Goal: Check status: Check status

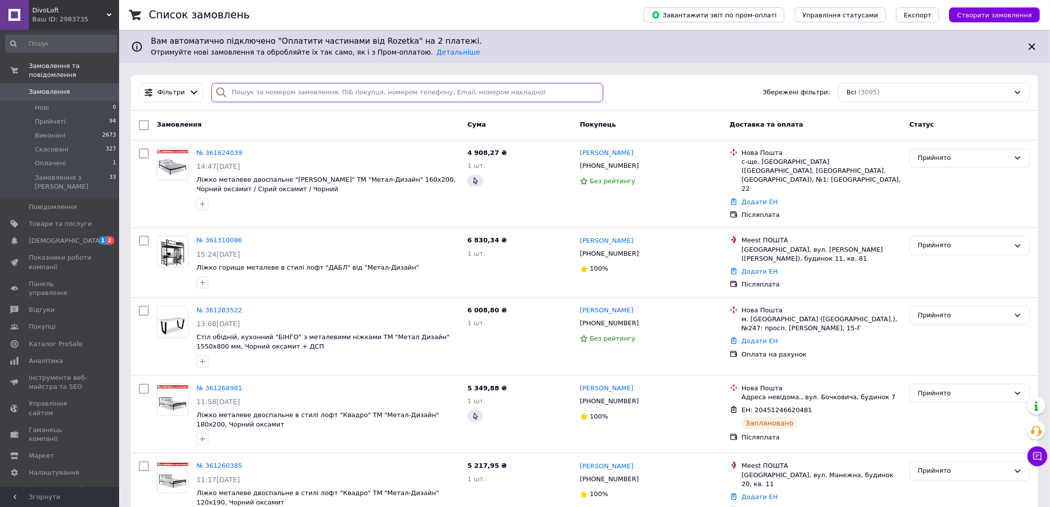
click at [256, 91] on input "search" at bounding box center [406, 92] width 391 height 19
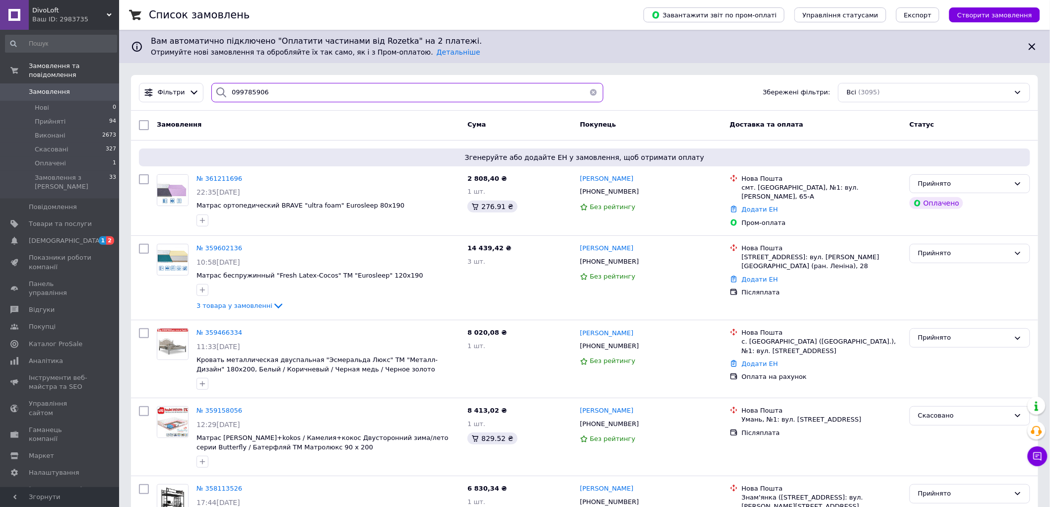
type input "0997859062"
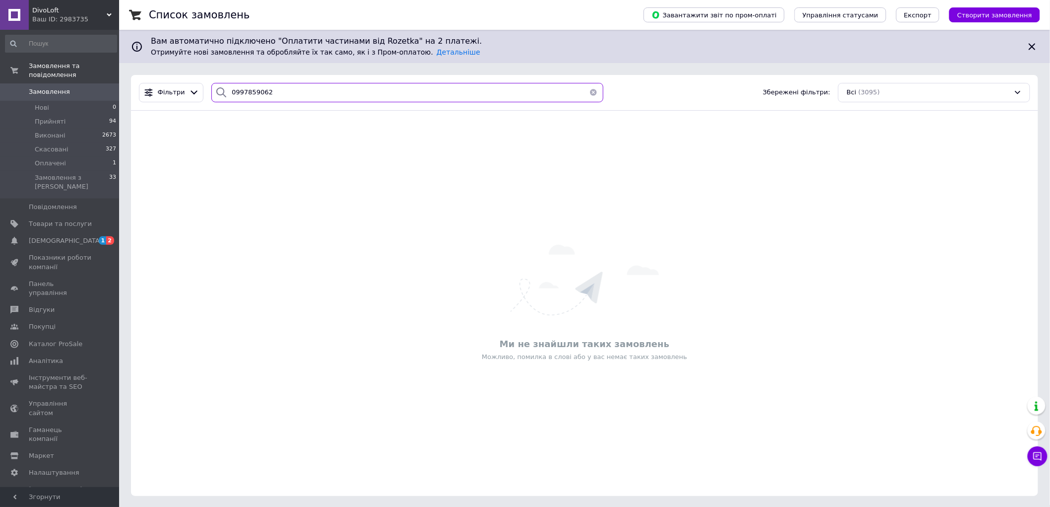
drag, startPoint x: 265, startPoint y: 91, endPoint x: 228, endPoint y: 92, distance: 36.7
click at [228, 92] on input "0997859062" at bounding box center [406, 92] width 391 height 19
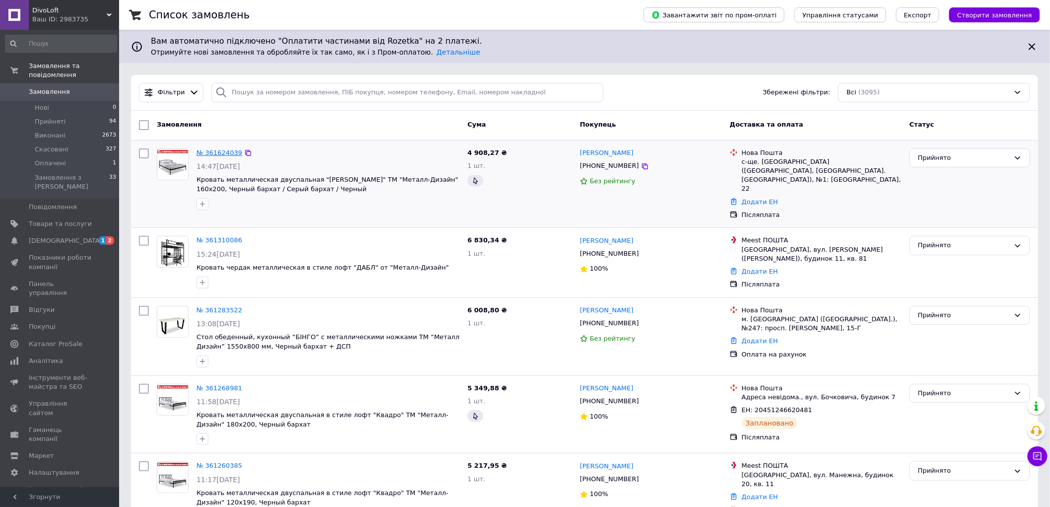
click at [224, 152] on link "№ 361624039" at bounding box center [219, 152] width 46 height 7
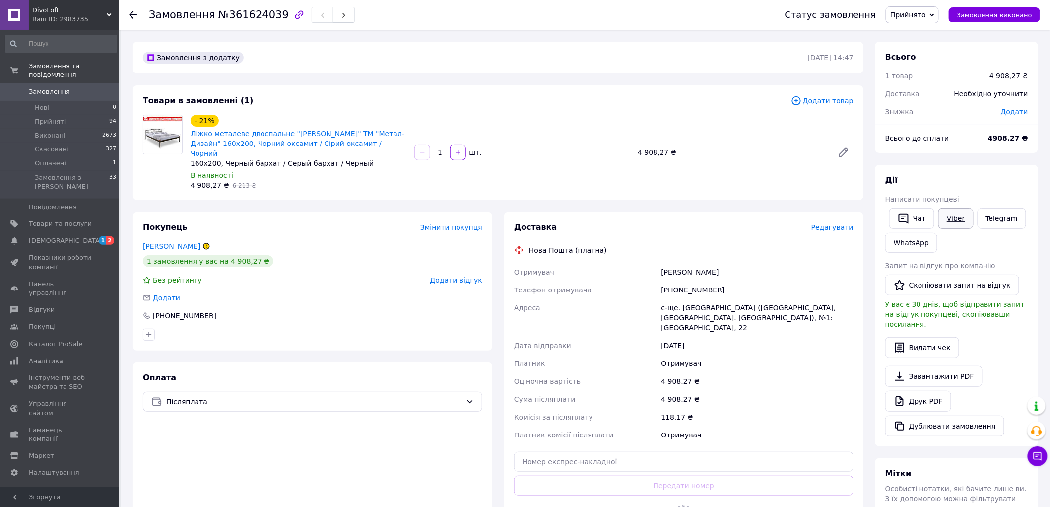
click at [949, 220] on link "Viber" at bounding box center [955, 218] width 35 height 21
click at [205, 442] on div "Оплата Післяплата" at bounding box center [312, 455] width 359 height 187
click at [176, 242] on link "[PERSON_NAME]" at bounding box center [172, 246] width 58 height 8
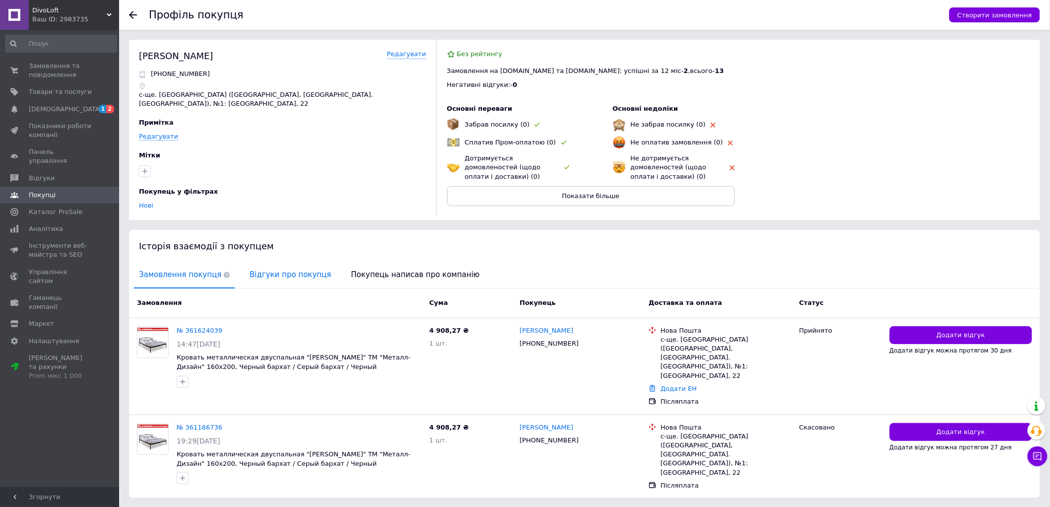
click at [261, 272] on span "Відгуки про покупця" at bounding box center [290, 274] width 91 height 25
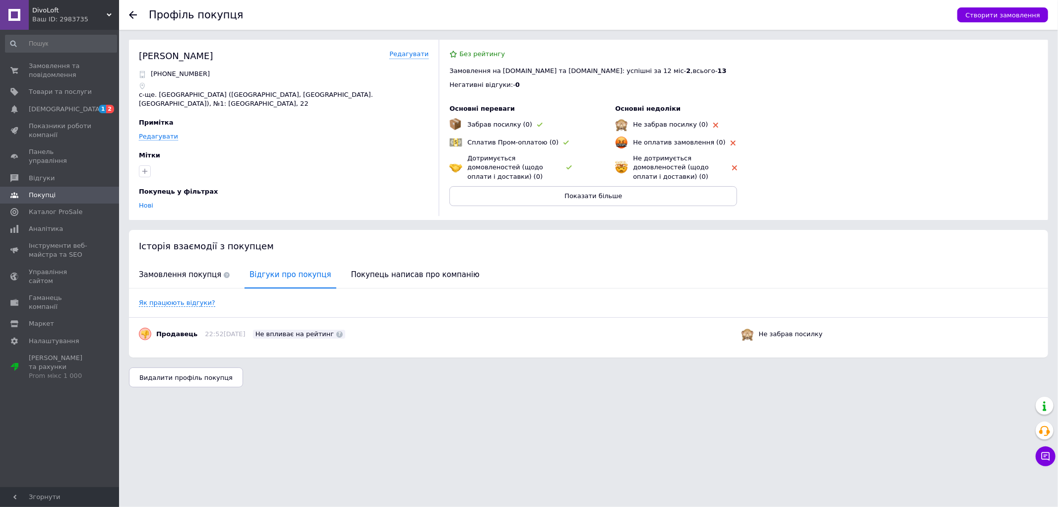
click at [133, 15] on use at bounding box center [133, 15] width 8 height 8
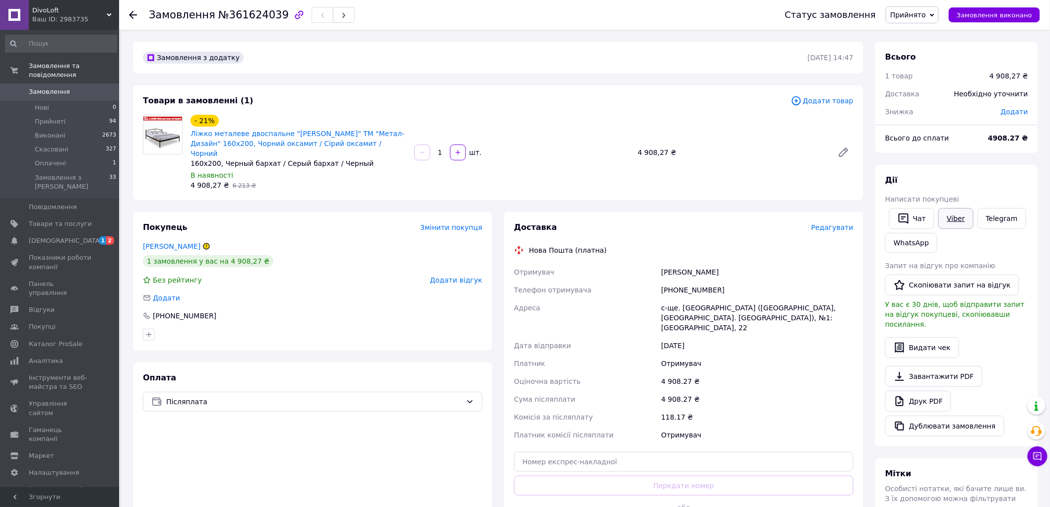
click at [944, 218] on link "Viber" at bounding box center [955, 218] width 35 height 21
drag, startPoint x: 222, startPoint y: 13, endPoint x: 270, endPoint y: 17, distance: 48.8
click at [270, 17] on span "№361624039" at bounding box center [253, 15] width 70 height 12
copy span "361624039"
click at [161, 196] on div "Замовлення з додатку [DATE] 14:47 Товари в замовленні (1) Додати товар - 21% Лі…" at bounding box center [498, 364] width 742 height 644
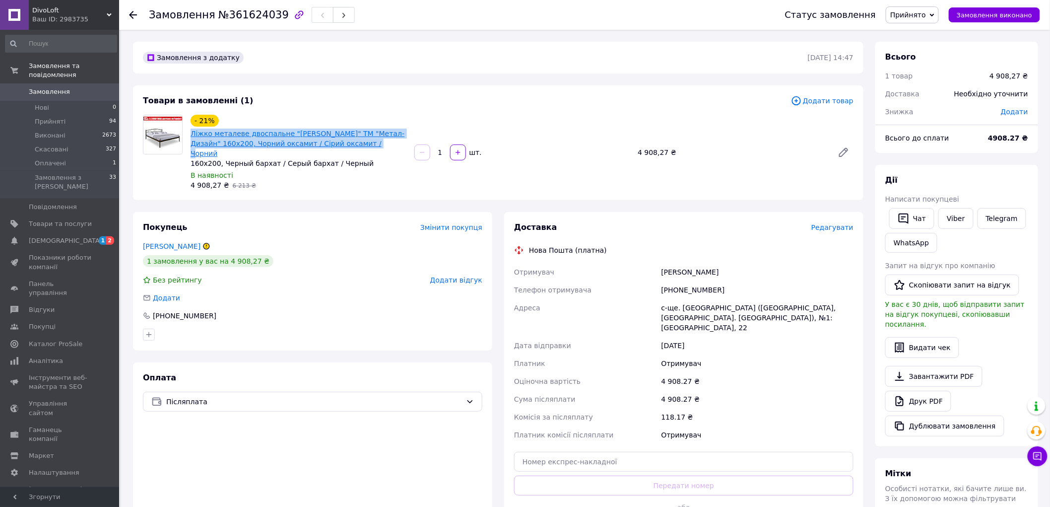
drag, startPoint x: 365, startPoint y: 143, endPoint x: 191, endPoint y: 137, distance: 173.7
click at [191, 137] on span "Ліжко металеве двоспальне "[PERSON_NAME]" ТМ "Метал-Дизайн" 160х200, Чорний окс…" at bounding box center [298, 143] width 216 height 30
copy link "Ліжко металеве двоспальне "[PERSON_NAME]" ТМ "Метал-Дизайн" 160х200, Чорний окс…"
drag, startPoint x: 190, startPoint y: 175, endPoint x: 207, endPoint y: 175, distance: 16.4
click at [207, 181] on span "4 908,27 ₴" at bounding box center [209, 185] width 39 height 8
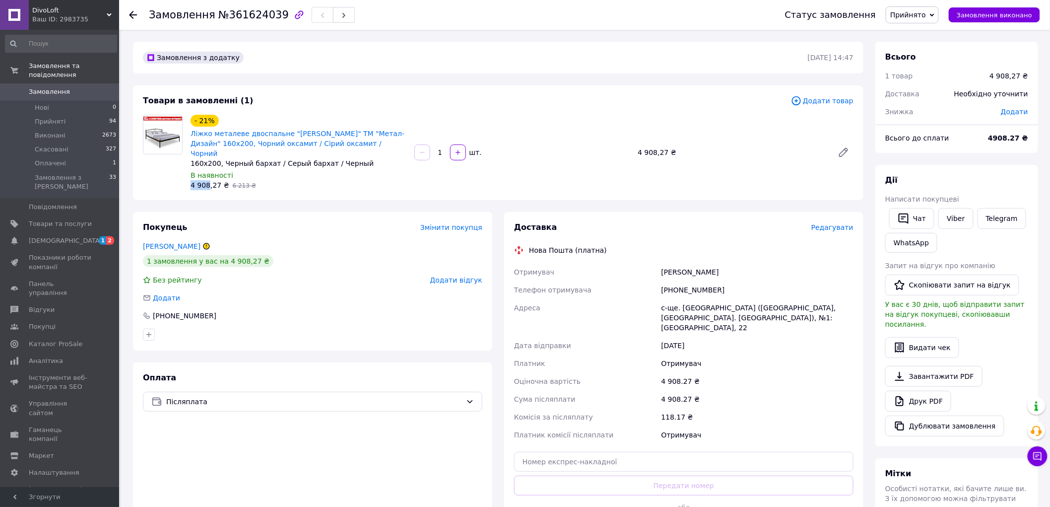
copy span "4 908"
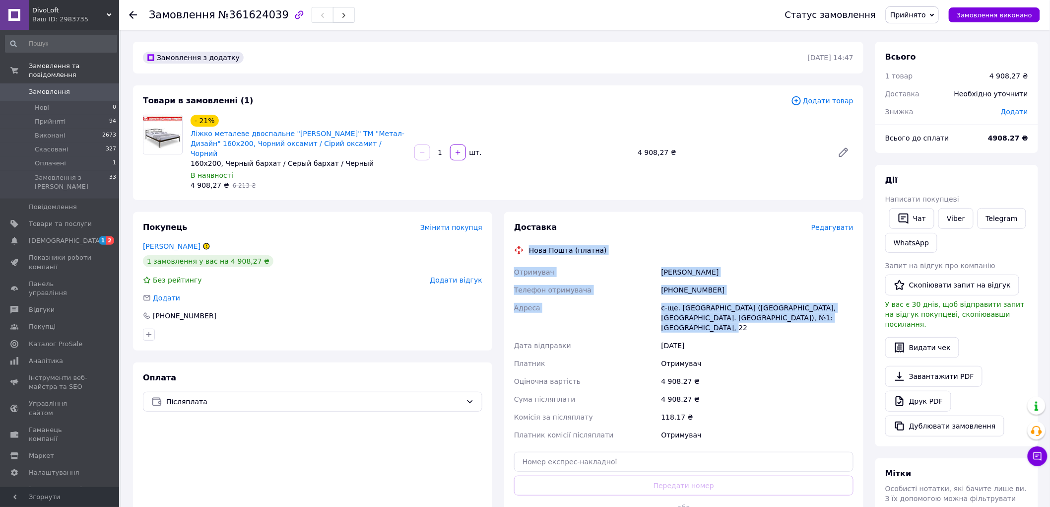
drag, startPoint x: 530, startPoint y: 238, endPoint x: 845, endPoint y: 314, distance: 323.9
click at [845, 314] on div "Доставка Редагувати Нова Пошта (платна) Отримувач [PERSON_NAME] Телефон отримув…" at bounding box center [683, 380] width 339 height 317
copy div "Нова Пошта (платна) Отримувач [PERSON_NAME] Телефон отримувача [PHONE_NUMBER] А…"
click at [46, 87] on span "Замовлення" at bounding box center [49, 91] width 41 height 9
